Goal: Check status: Check status

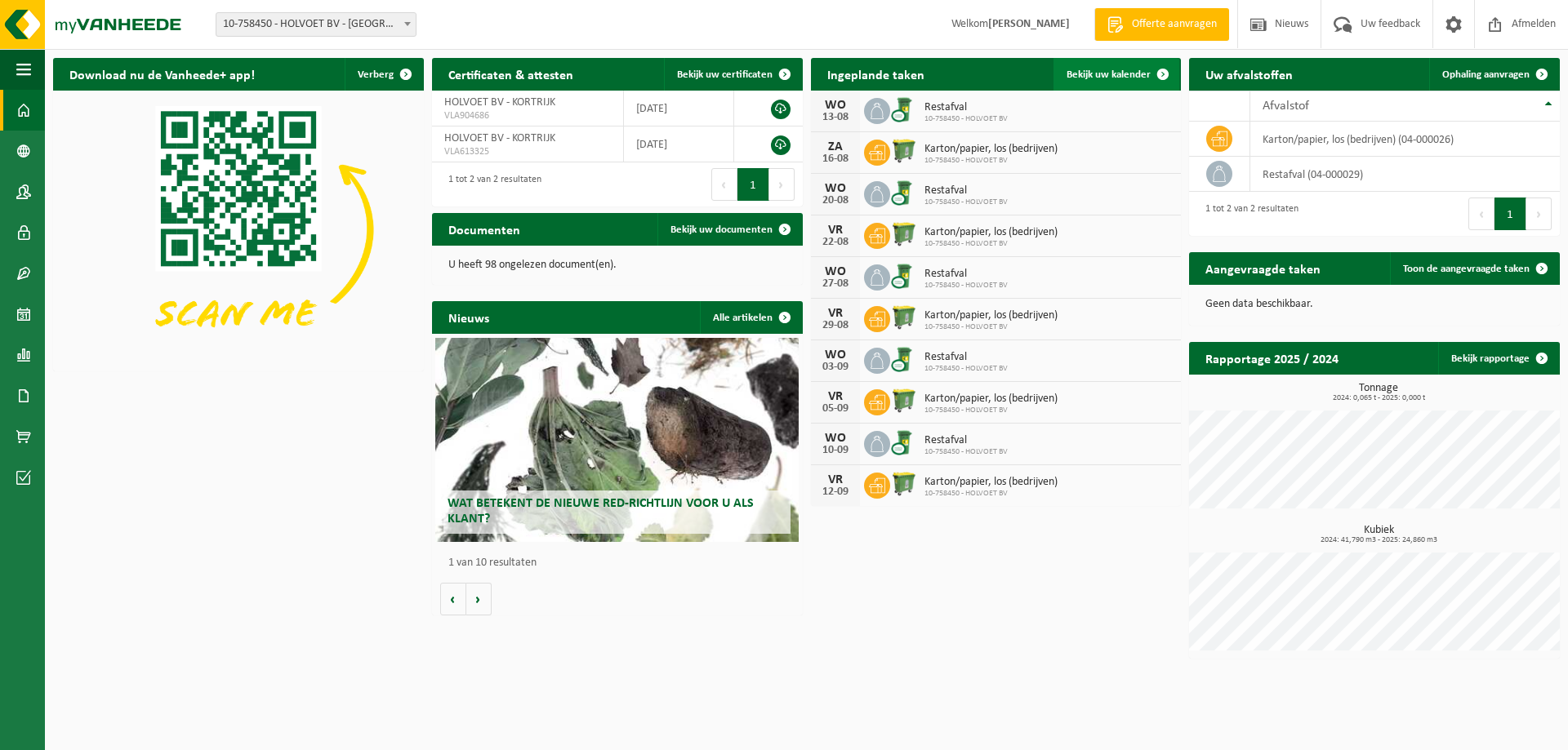
click at [1142, 67] on link "Bekijk uw kalender" at bounding box center [1116, 74] width 126 height 32
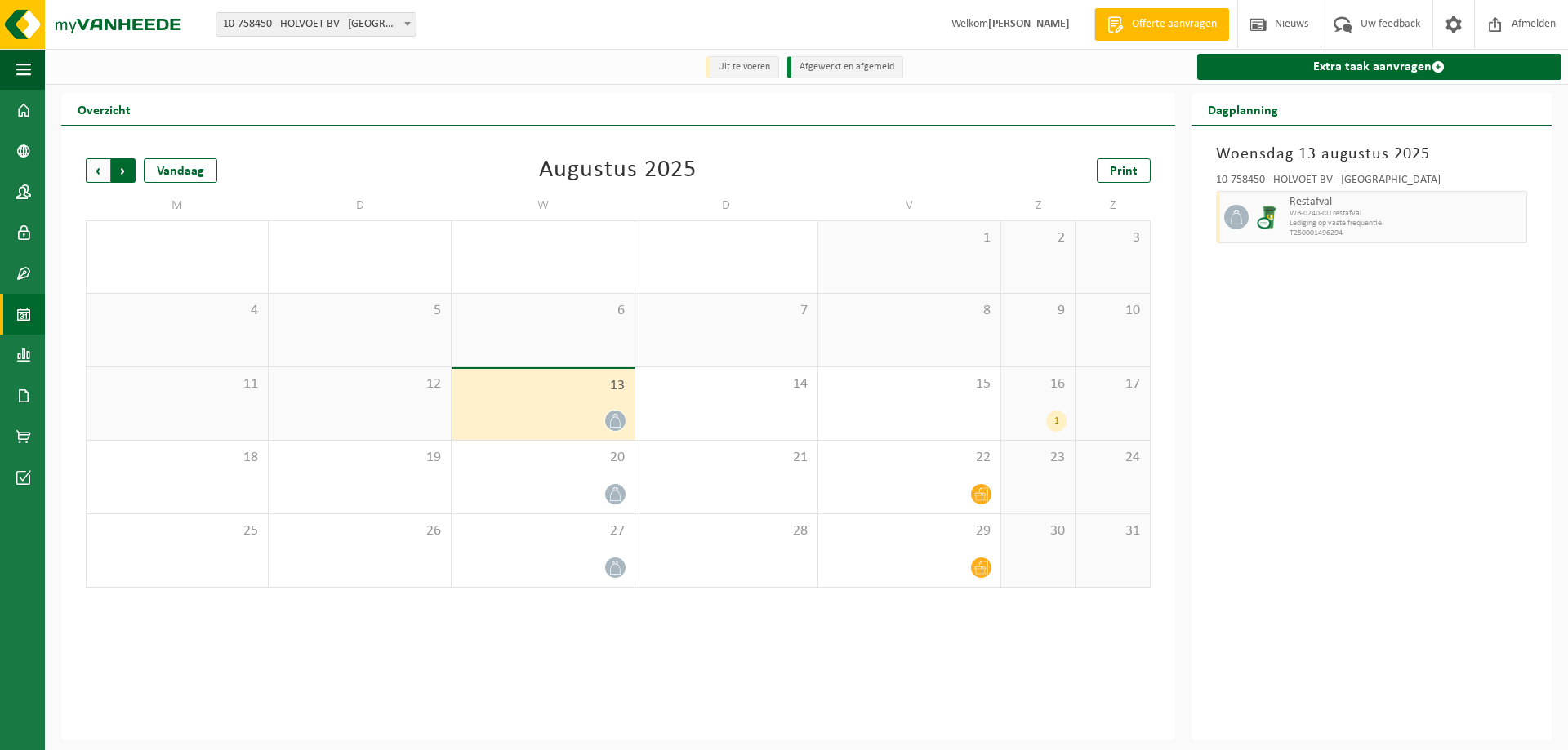
click at [101, 173] on span "Vorige" at bounding box center [98, 171] width 25 height 25
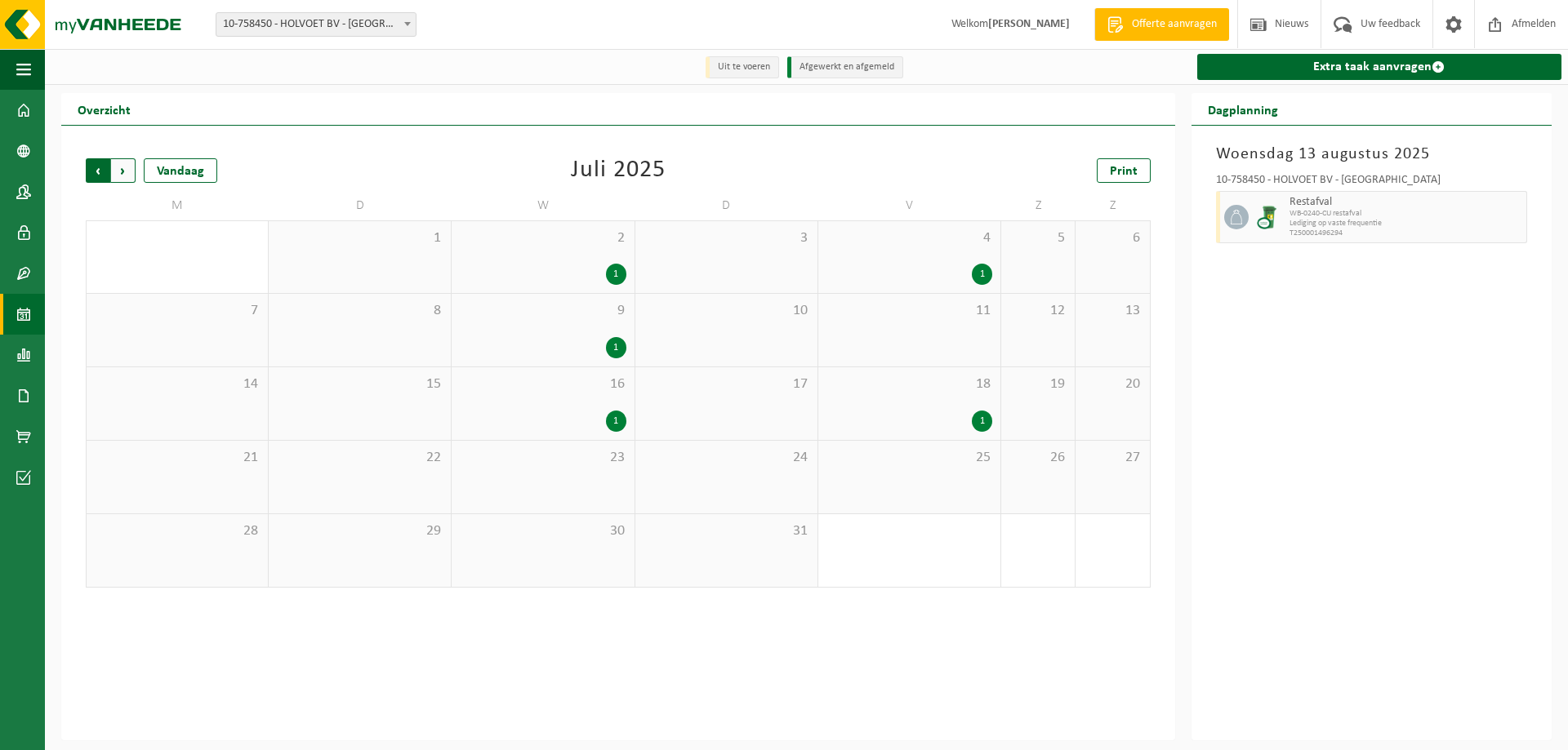
click at [122, 180] on span "Volgende" at bounding box center [124, 171] width 25 height 25
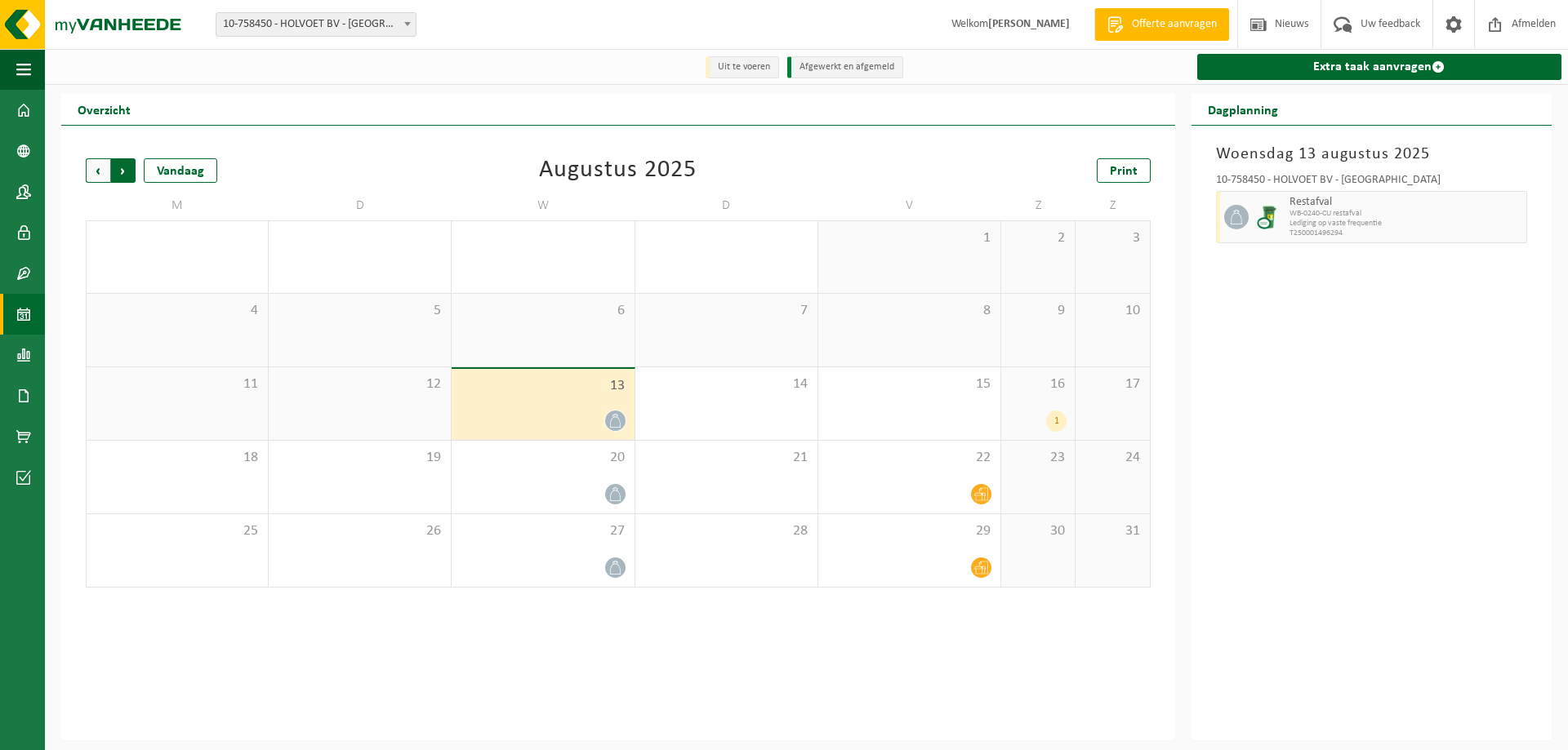
click at [95, 176] on span "Vorige" at bounding box center [98, 171] width 25 height 25
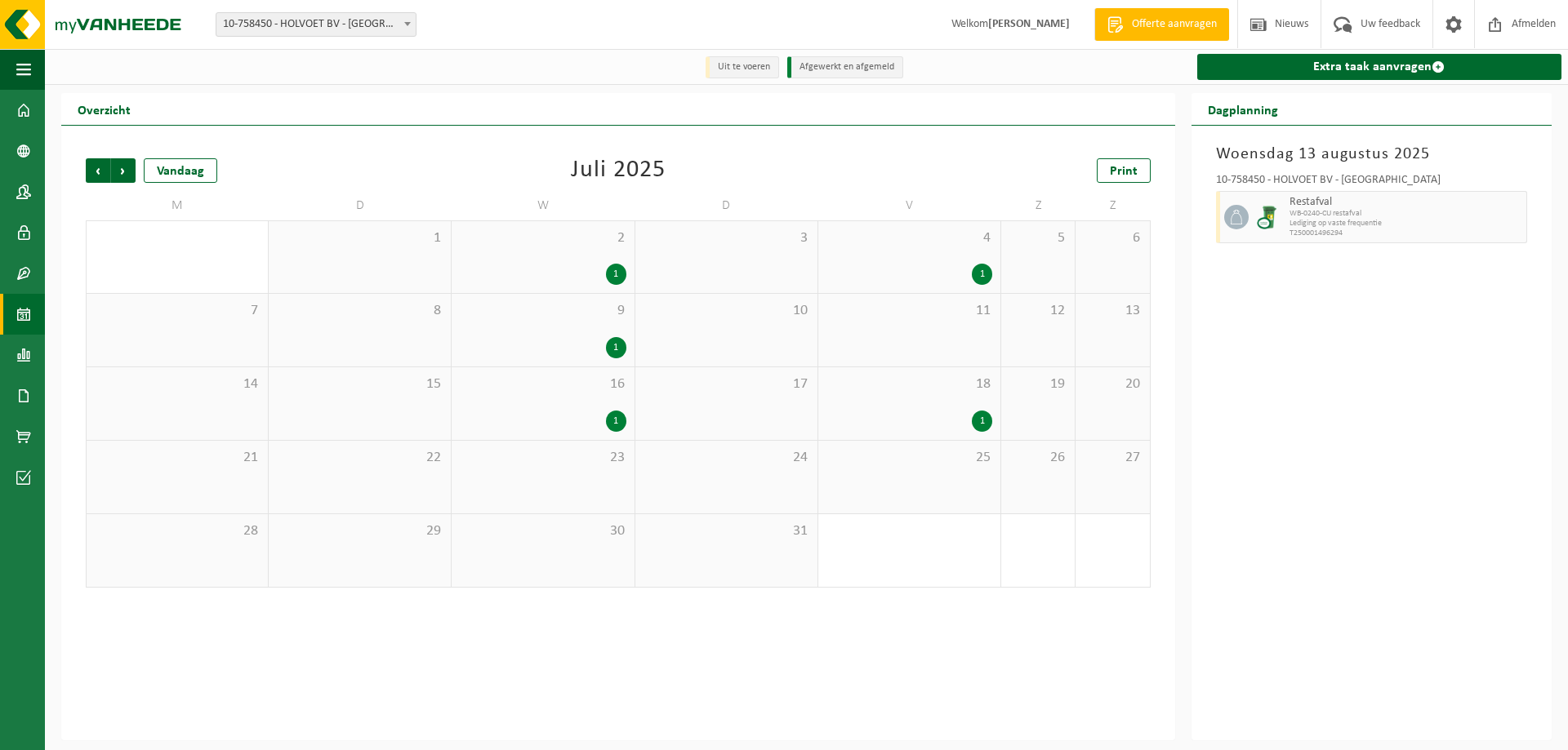
click at [618, 426] on div "1" at bounding box center [615, 421] width 20 height 21
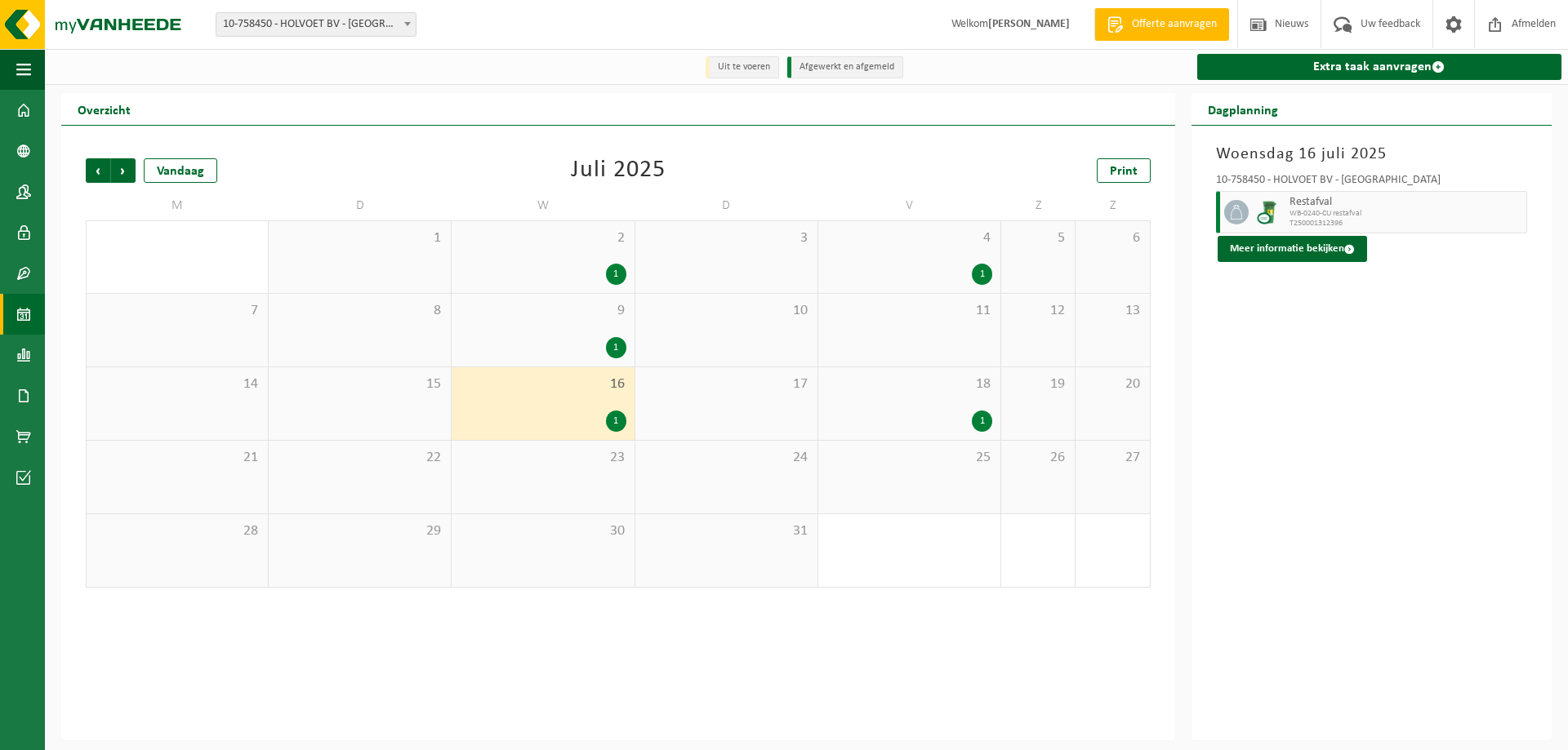
click at [985, 425] on div "1" at bounding box center [981, 421] width 20 height 21
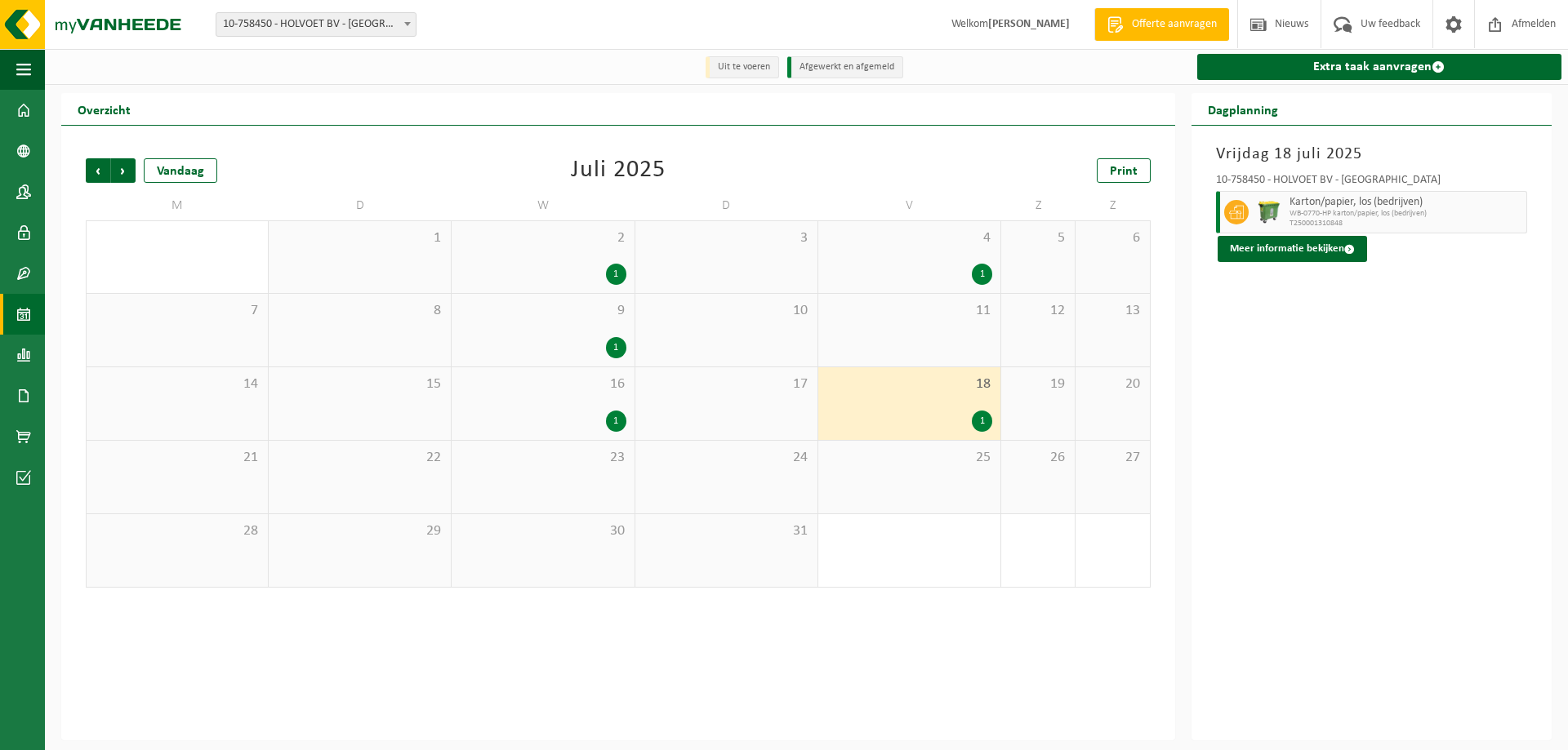
click at [838, 657] on div "Vorige Volgende Vandaag [DATE] Print M D W D V Z Z 30 1 2 1 3 4 1 5 6 7 8 9 1 1…" at bounding box center [617, 433] width 1113 height 615
click at [119, 170] on span "Volgende" at bounding box center [124, 171] width 25 height 25
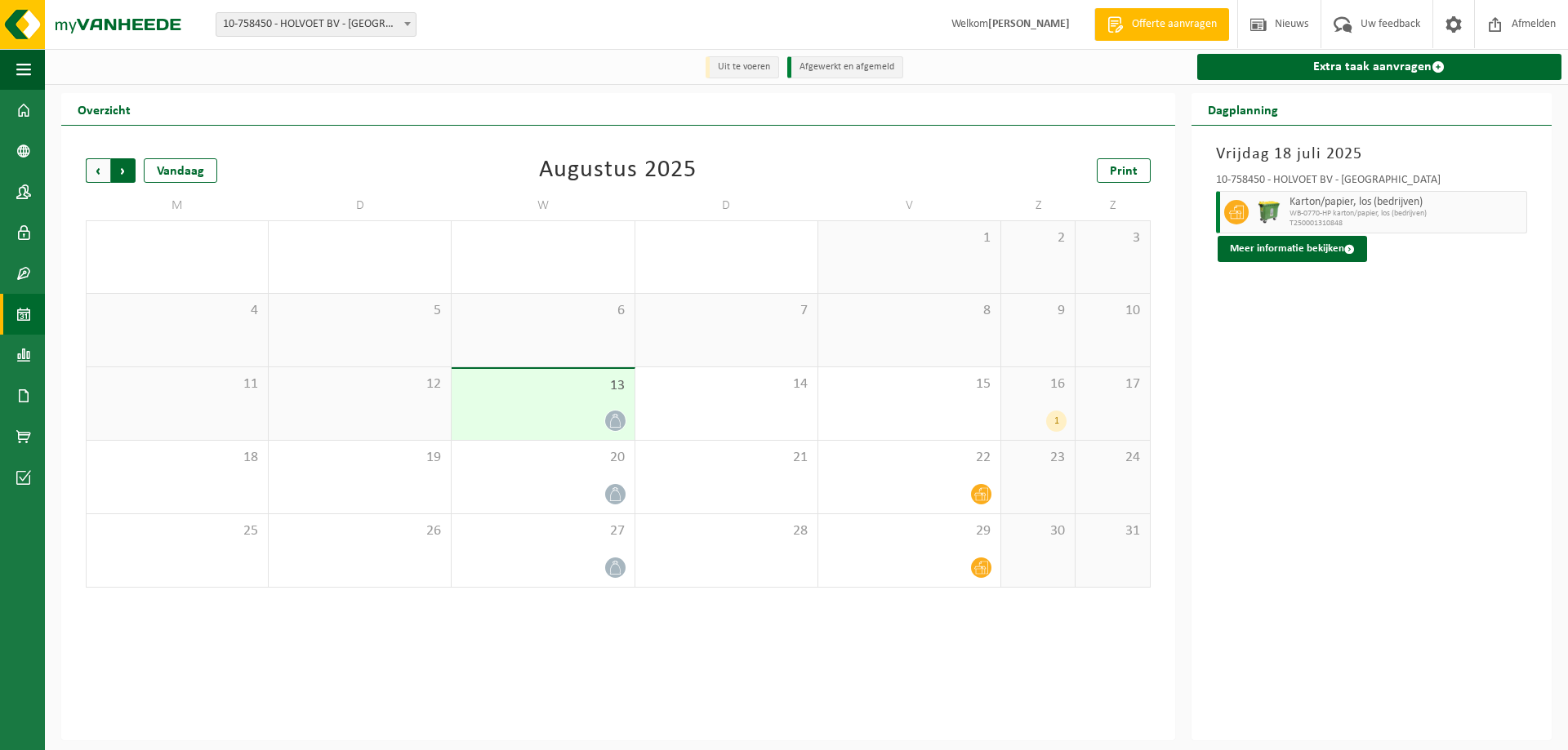
click at [99, 172] on span "Vorige" at bounding box center [98, 171] width 25 height 25
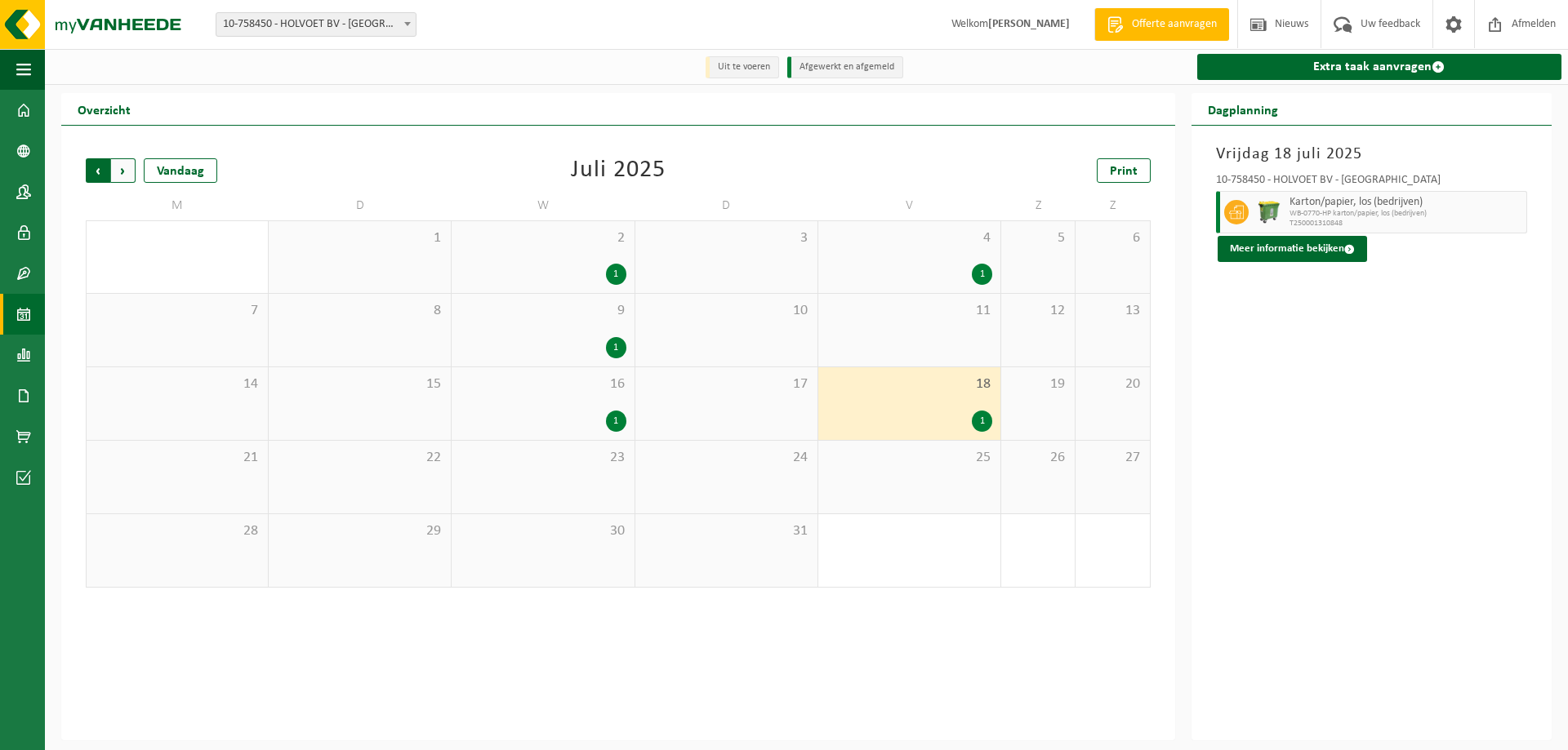
click at [125, 166] on span "Volgende" at bounding box center [124, 171] width 25 height 25
